Goal: Check status: Check status

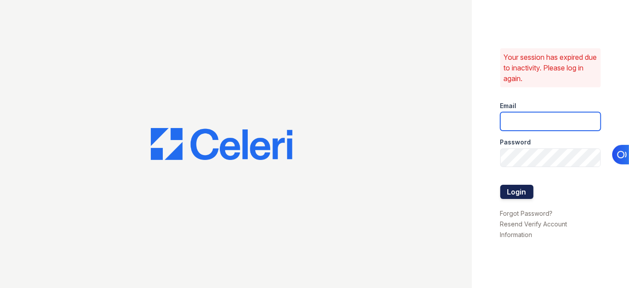
type input "cruiz@lantowerliving.com"
click at [516, 188] on button "Login" at bounding box center [516, 192] width 33 height 14
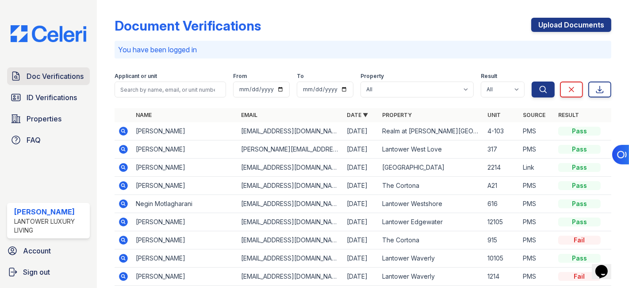
click at [57, 71] on span "Doc Verifications" at bounding box center [55, 76] width 57 height 11
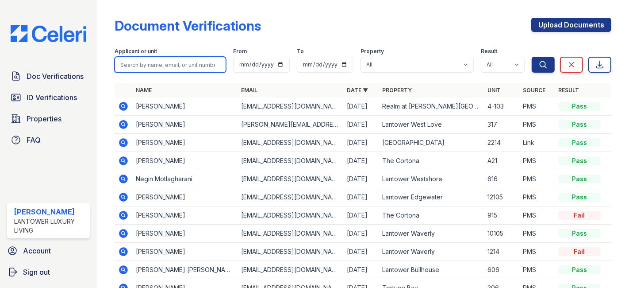
click at [135, 62] on input "search" at bounding box center [170, 65] width 111 height 16
type input "phoebe"
click at [532, 57] on button "Search" at bounding box center [543, 65] width 23 height 16
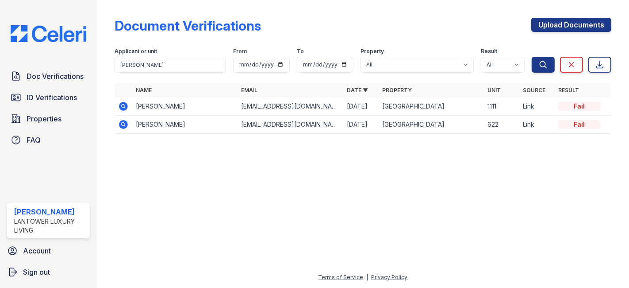
click at [126, 102] on icon at bounding box center [123, 106] width 11 height 11
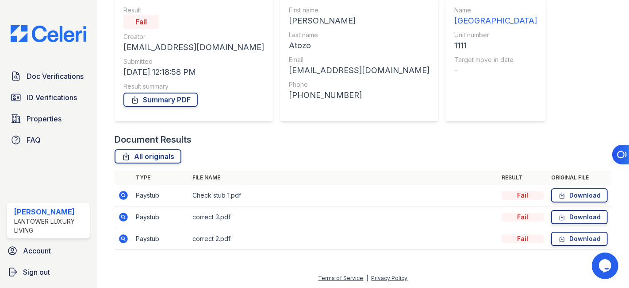
scroll to position [71, 0]
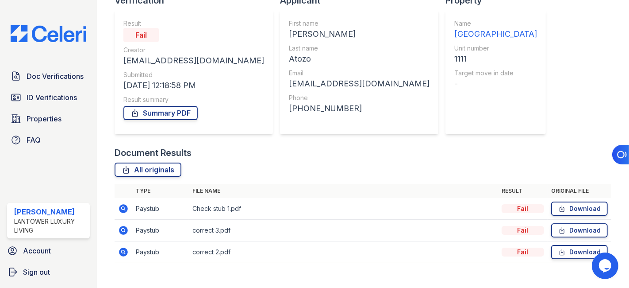
click at [124, 208] on icon at bounding box center [123, 208] width 11 height 11
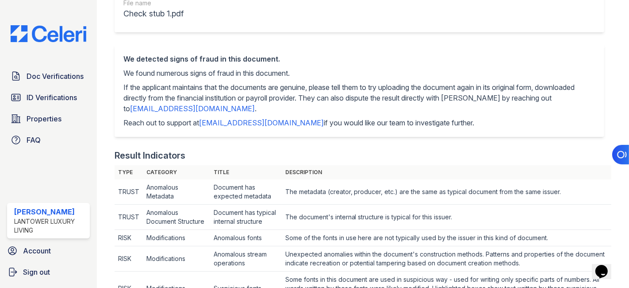
scroll to position [173, 0]
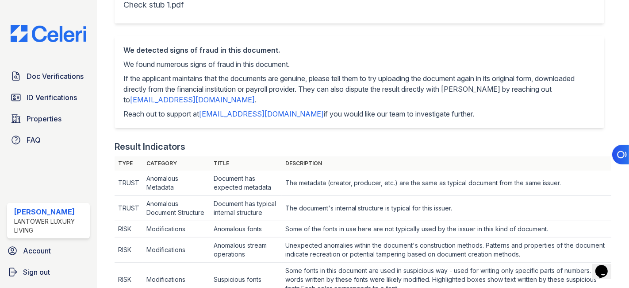
click at [50, 94] on span "ID Verifications" at bounding box center [52, 97] width 50 height 11
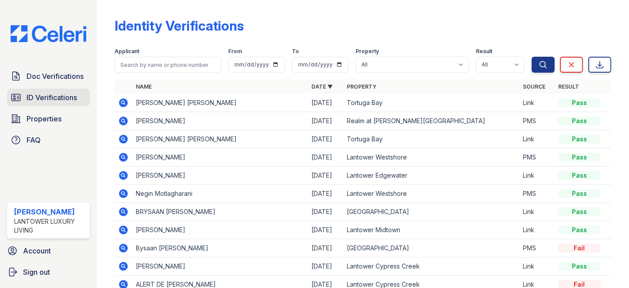
click at [48, 93] on span "ID Verifications" at bounding box center [52, 97] width 50 height 11
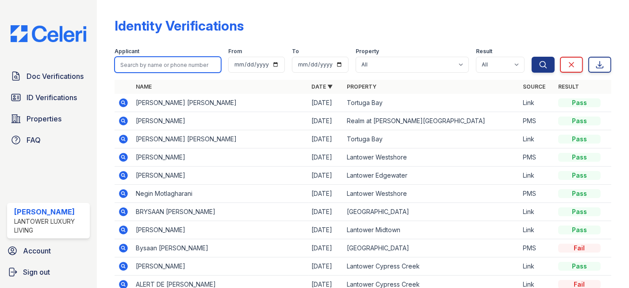
click at [170, 67] on input "search" at bounding box center [168, 65] width 107 height 16
type input "f"
type input "gabriela"
click at [532, 57] on button "Search" at bounding box center [543, 65] width 23 height 16
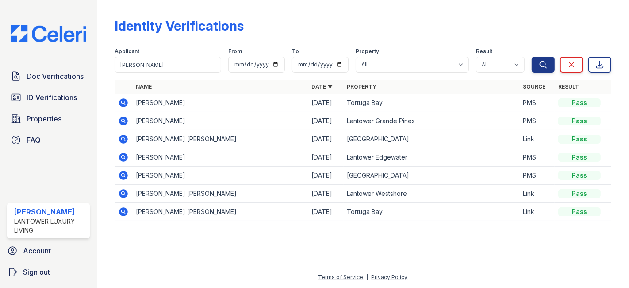
click at [123, 100] on icon at bounding box center [123, 102] width 9 height 9
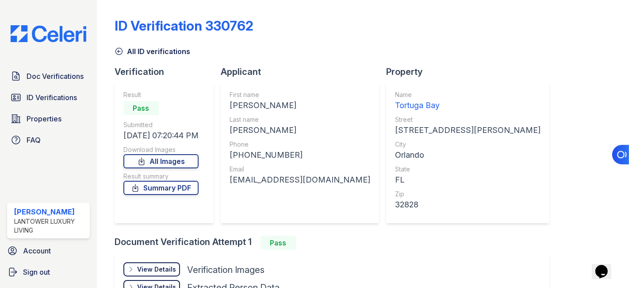
scroll to position [49, 0]
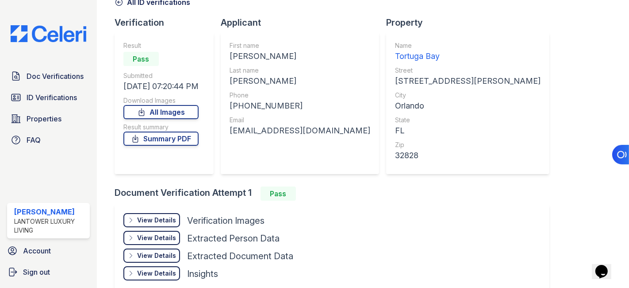
click at [154, 220] on div "View Details" at bounding box center [156, 219] width 39 height 9
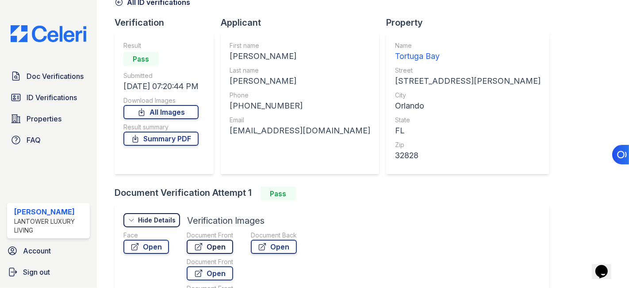
click at [214, 240] on link "Open" at bounding box center [210, 246] width 46 height 14
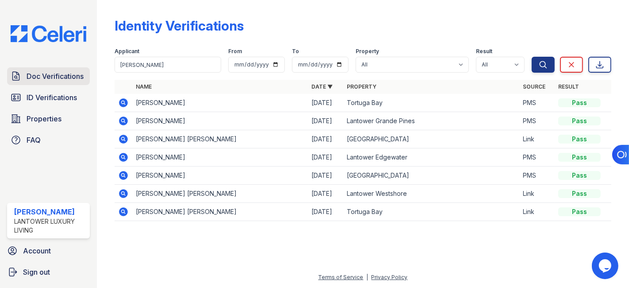
click at [47, 79] on span "Doc Verifications" at bounding box center [55, 76] width 57 height 11
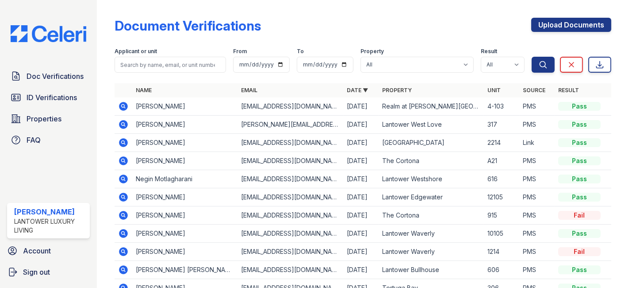
click at [123, 105] on icon at bounding box center [123, 105] width 2 height 2
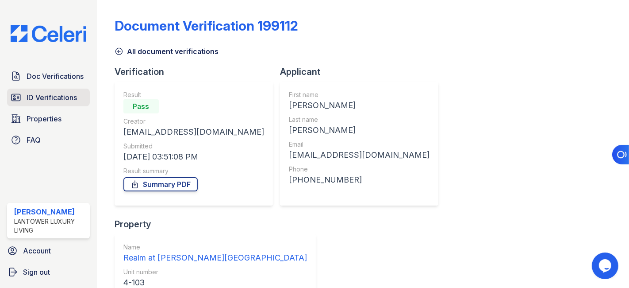
click at [57, 98] on span "ID Verifications" at bounding box center [52, 97] width 50 height 11
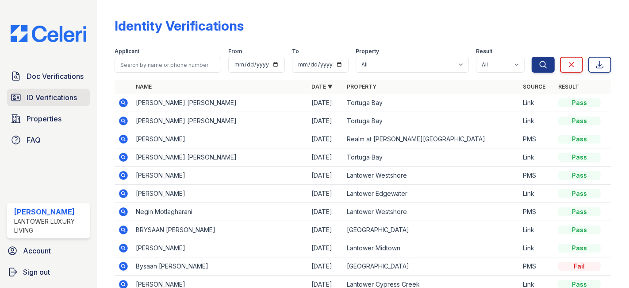
click at [53, 95] on span "ID Verifications" at bounding box center [52, 97] width 50 height 11
click at [124, 102] on icon at bounding box center [123, 102] width 11 height 11
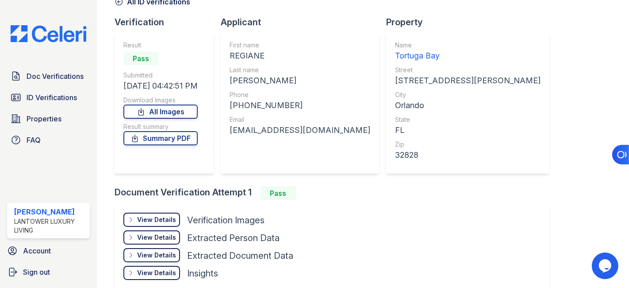
scroll to position [94, 0]
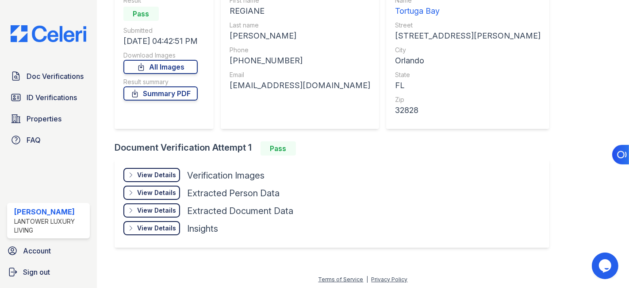
click at [166, 173] on div "View Details" at bounding box center [156, 174] width 39 height 9
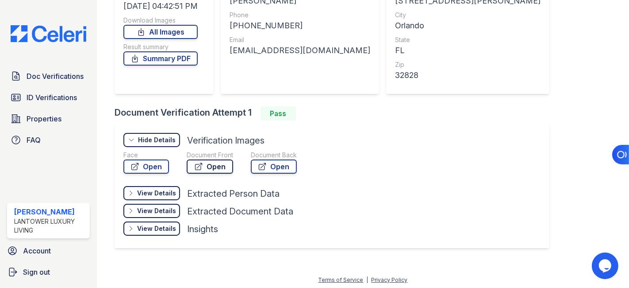
scroll to position [130, 0]
click at [212, 167] on link "Open" at bounding box center [210, 166] width 46 height 14
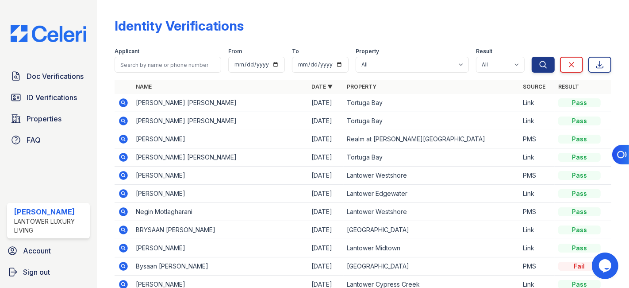
click at [124, 119] on icon at bounding box center [123, 120] width 11 height 11
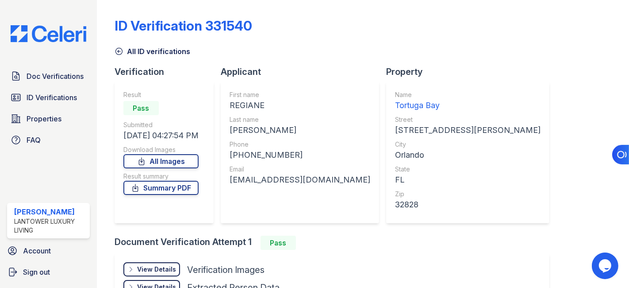
click at [163, 265] on div "View Details" at bounding box center [156, 269] width 39 height 9
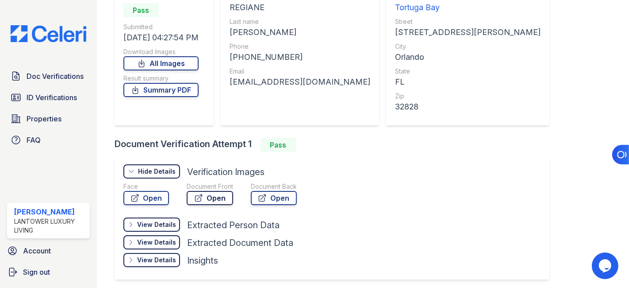
scroll to position [98, 0]
click at [211, 200] on link "Open" at bounding box center [210, 197] width 46 height 14
click at [211, 193] on link "Open" at bounding box center [210, 197] width 46 height 14
click at [168, 88] on link "Summary PDF" at bounding box center [160, 89] width 75 height 14
click at [213, 198] on link "Open" at bounding box center [210, 197] width 46 height 14
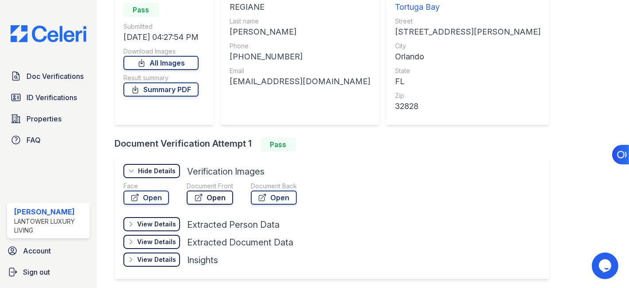
click at [207, 199] on link "Open" at bounding box center [210, 197] width 46 height 14
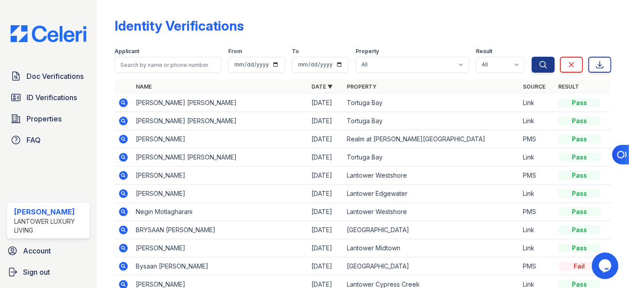
click at [124, 101] on icon at bounding box center [123, 102] width 11 height 11
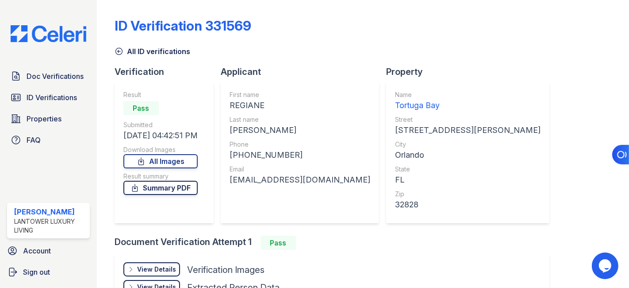
click at [179, 186] on link "Summary PDF" at bounding box center [160, 188] width 74 height 14
click at [165, 269] on div "View Details" at bounding box center [156, 269] width 39 height 9
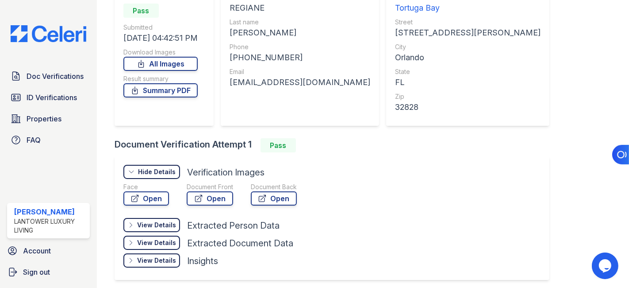
scroll to position [98, 0]
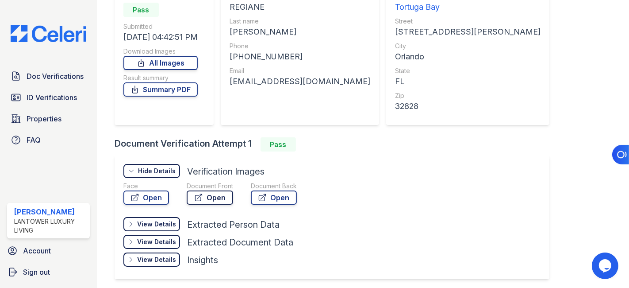
click at [215, 195] on link "Open" at bounding box center [210, 197] width 46 height 14
